Goal: Information Seeking & Learning: Learn about a topic

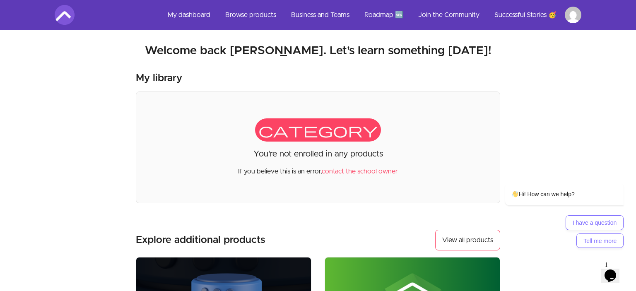
click at [568, 17] on html "Skip to main content Main menu Includes navigation links and user settings My d…" at bounding box center [318, 282] width 636 height 564
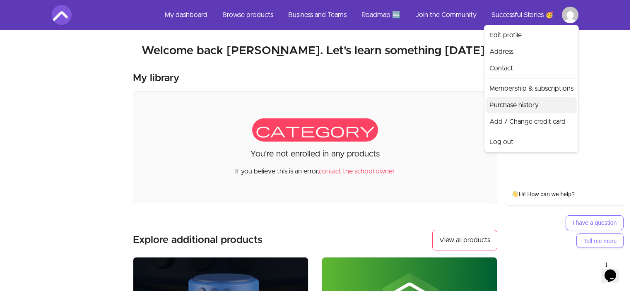
click at [518, 98] on link "Purchase history" at bounding box center [531, 105] width 91 height 17
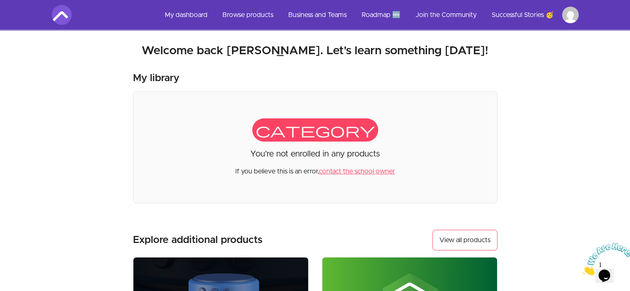
click at [577, 15] on html "Skip to main content Main menu Includes navigation links and user settings My d…" at bounding box center [315, 282] width 630 height 564
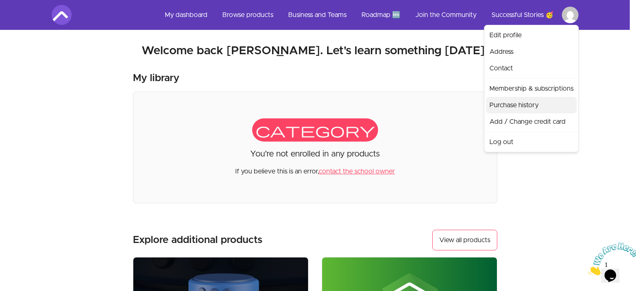
click at [521, 105] on link "Purchase history" at bounding box center [531, 105] width 91 height 17
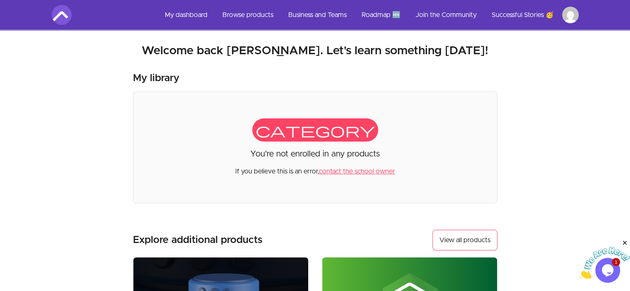
click at [571, 21] on html "Skip to main content Main menu Includes navigation links and user settings My d…" at bounding box center [315, 282] width 630 height 564
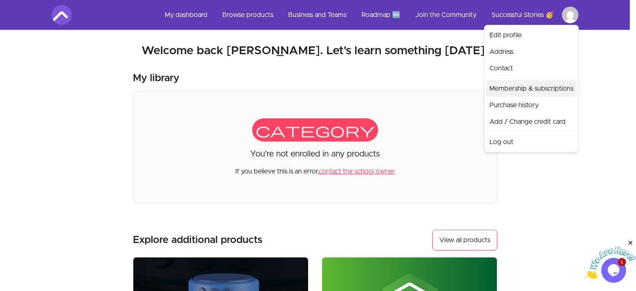
click at [523, 88] on link "Membership & subscriptions" at bounding box center [531, 88] width 91 height 17
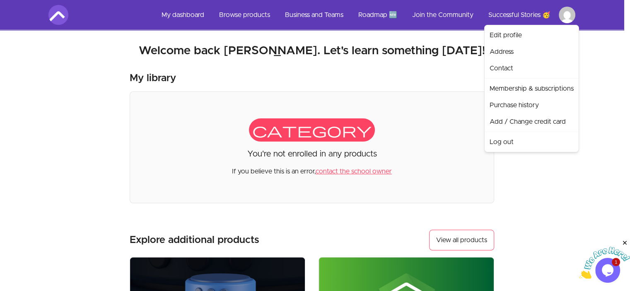
click at [566, 20] on html "Skip to main content Main menu Includes navigation links and user settings My d…" at bounding box center [315, 282] width 630 height 564
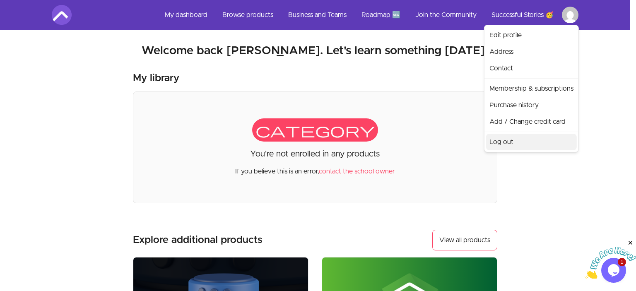
click at [497, 140] on link "Log out" at bounding box center [531, 142] width 91 height 17
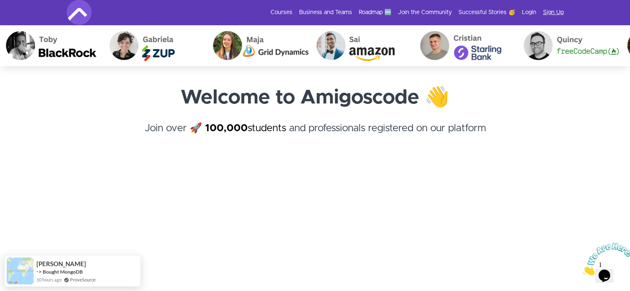
click at [550, 13] on link "Sign Up" at bounding box center [553, 12] width 21 height 8
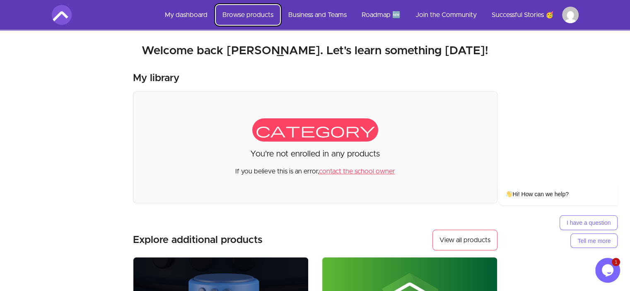
click at [231, 16] on link "Browse products" at bounding box center [248, 15] width 64 height 20
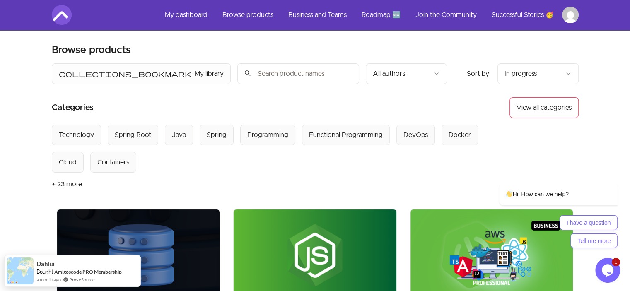
drag, startPoint x: 244, startPoint y: 2, endPoint x: 5, endPoint y: 123, distance: 268.7
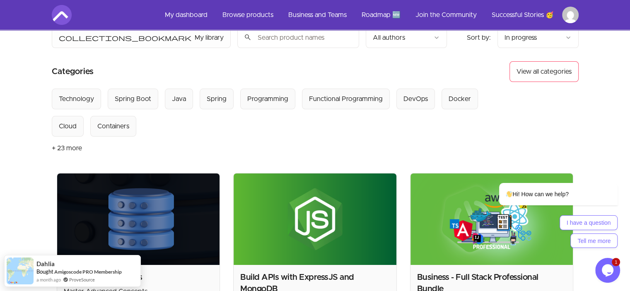
scroll to position [36, 0]
click at [134, 94] on div "Spring Boot" at bounding box center [133, 99] width 36 height 10
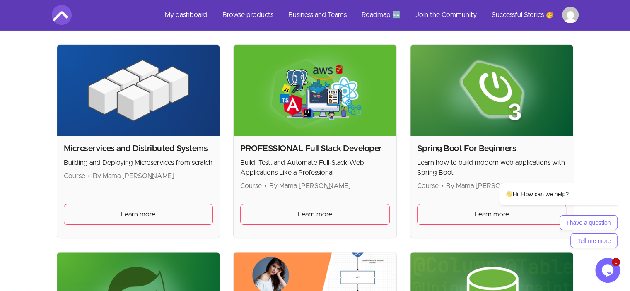
scroll to position [162, 0]
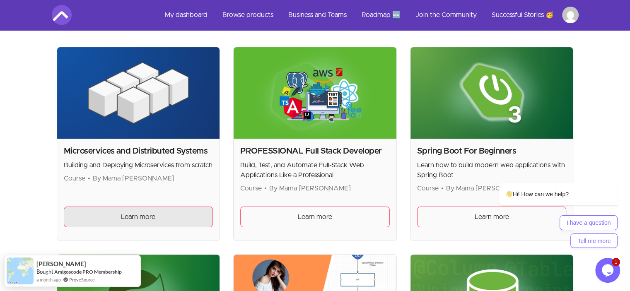
click at [136, 218] on span "Learn more" at bounding box center [138, 217] width 34 height 10
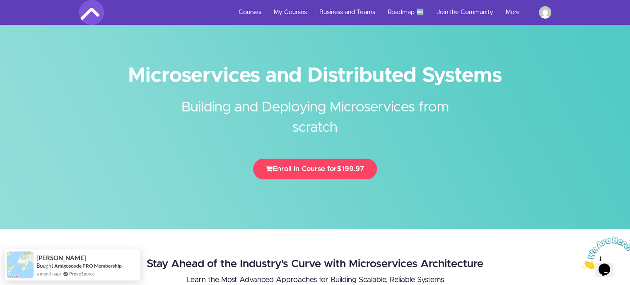
click at [608, 269] on img at bounding box center [607, 252] width 51 height 33
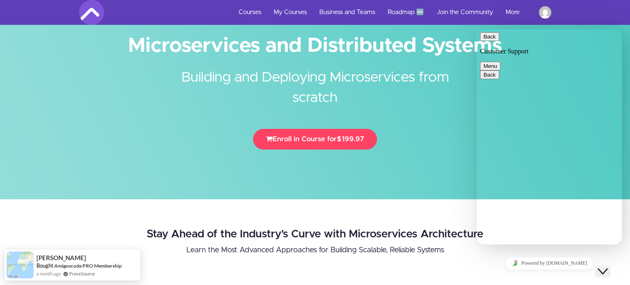
scroll to position [31, 0]
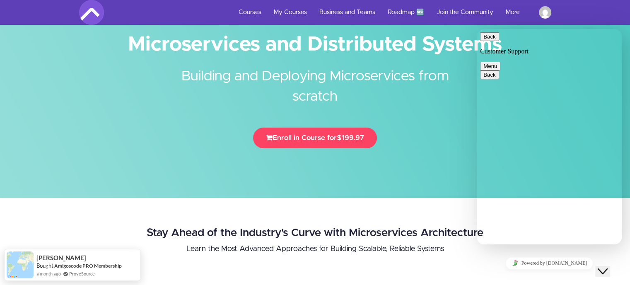
click at [491, 40] on button "Back" at bounding box center [489, 36] width 19 height 9
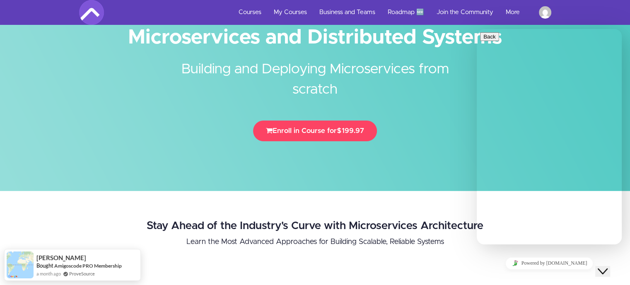
scroll to position [0, 0]
